Goal: Task Accomplishment & Management: Use online tool/utility

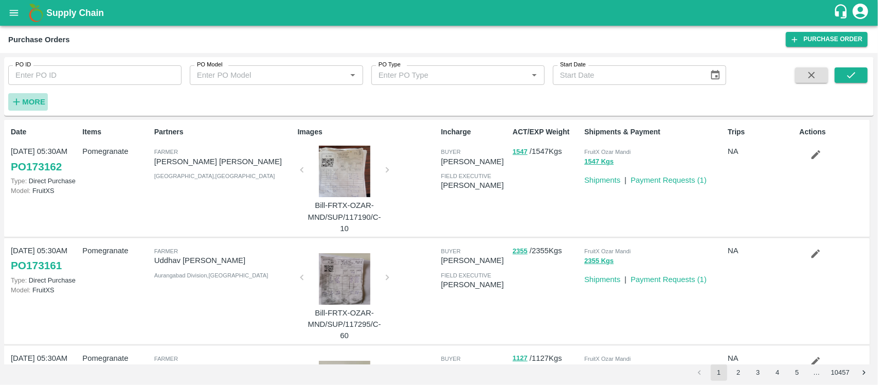
click at [22, 100] on strong "More" at bounding box center [33, 102] width 23 height 8
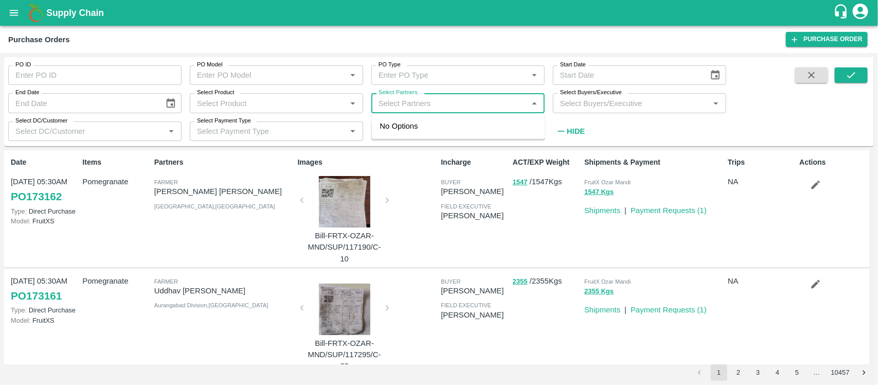
click at [389, 101] on input "Select Partners" at bounding box center [450, 102] width 150 height 13
paste input "9370570628"
type input "9370570628"
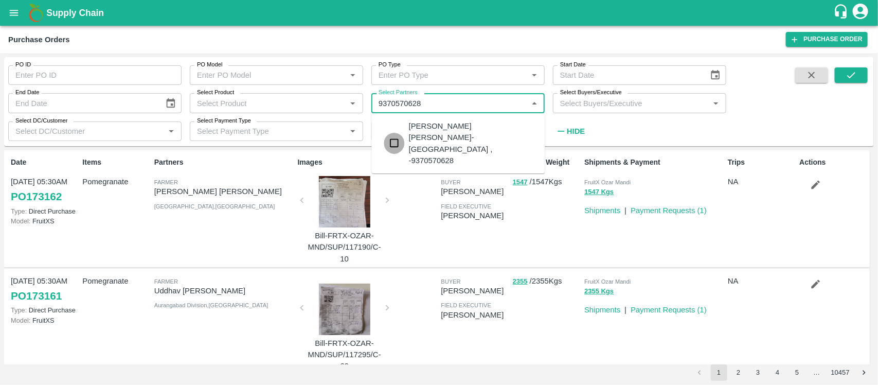
click at [393, 133] on input "checkbox" at bounding box center [394, 143] width 21 height 21
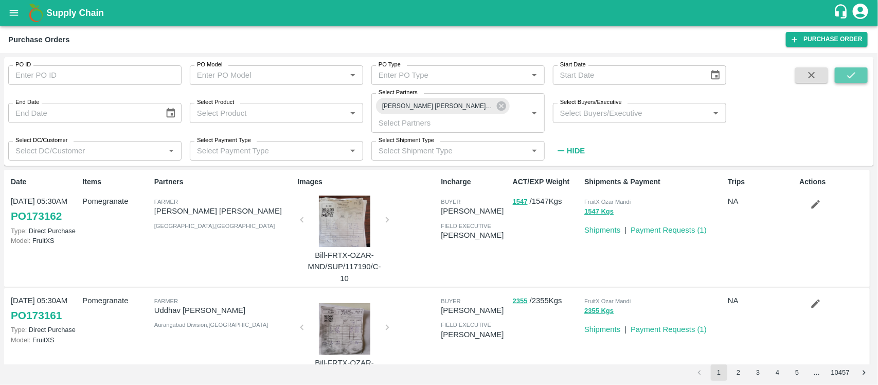
click at [853, 78] on icon "submit" at bounding box center [851, 74] width 11 height 11
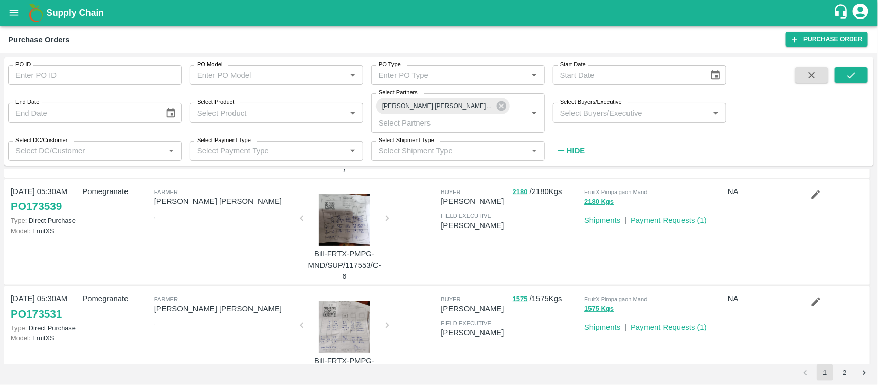
scroll to position [110, 0]
click at [652, 323] on link "Payment Requests ( 1 )" at bounding box center [669, 327] width 76 height 8
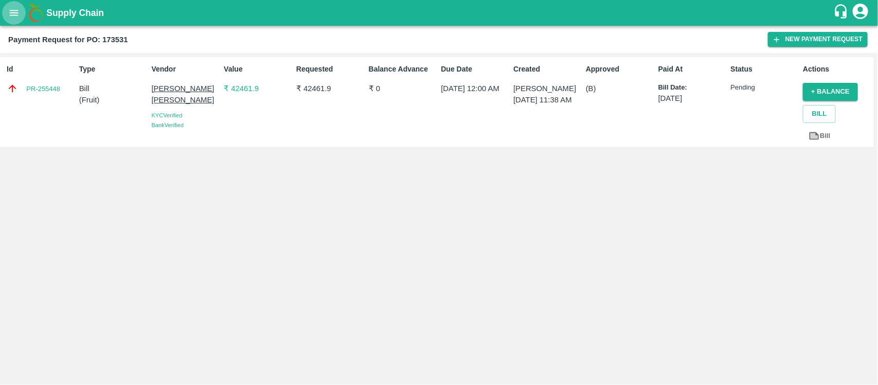
click at [17, 11] on icon "open drawer" at bounding box center [14, 13] width 9 height 6
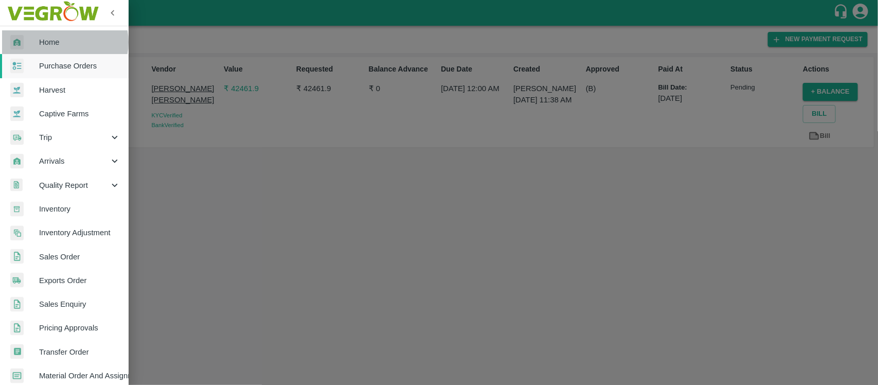
click at [63, 42] on span "Home" at bounding box center [79, 42] width 81 height 11
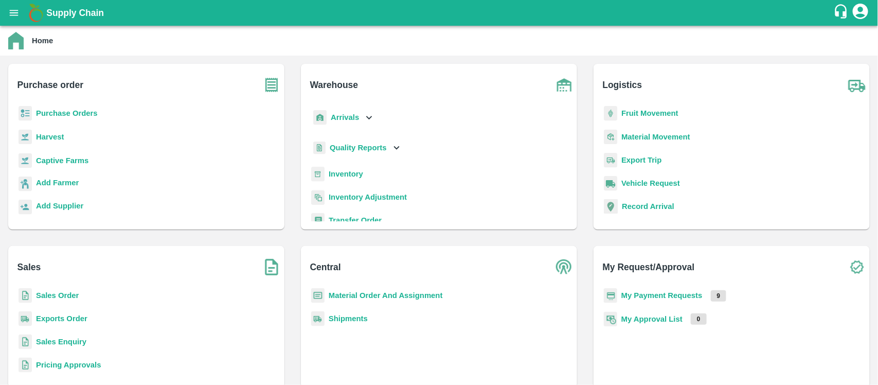
click at [73, 111] on b "Purchase Orders" at bounding box center [67, 113] width 62 height 8
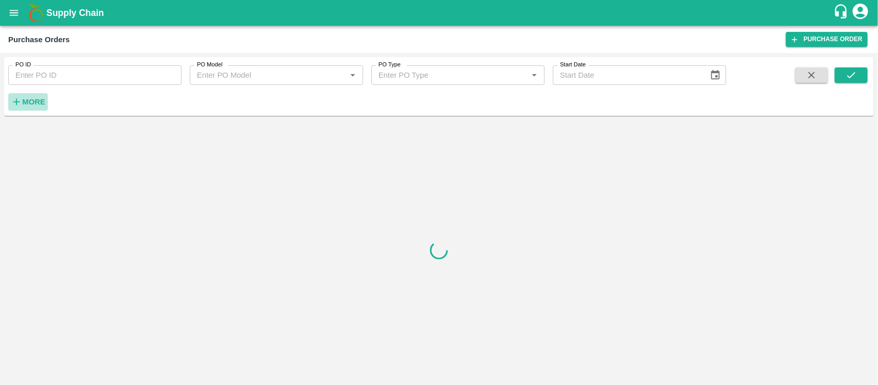
click at [26, 102] on strong "More" at bounding box center [33, 102] width 23 height 8
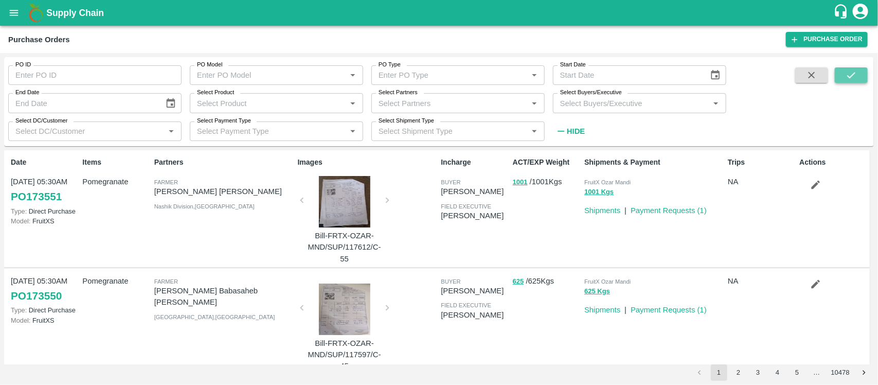
click at [846, 79] on icon "submit" at bounding box center [851, 74] width 11 height 11
